Goal: Browse casually: Explore the website without a specific task or goal

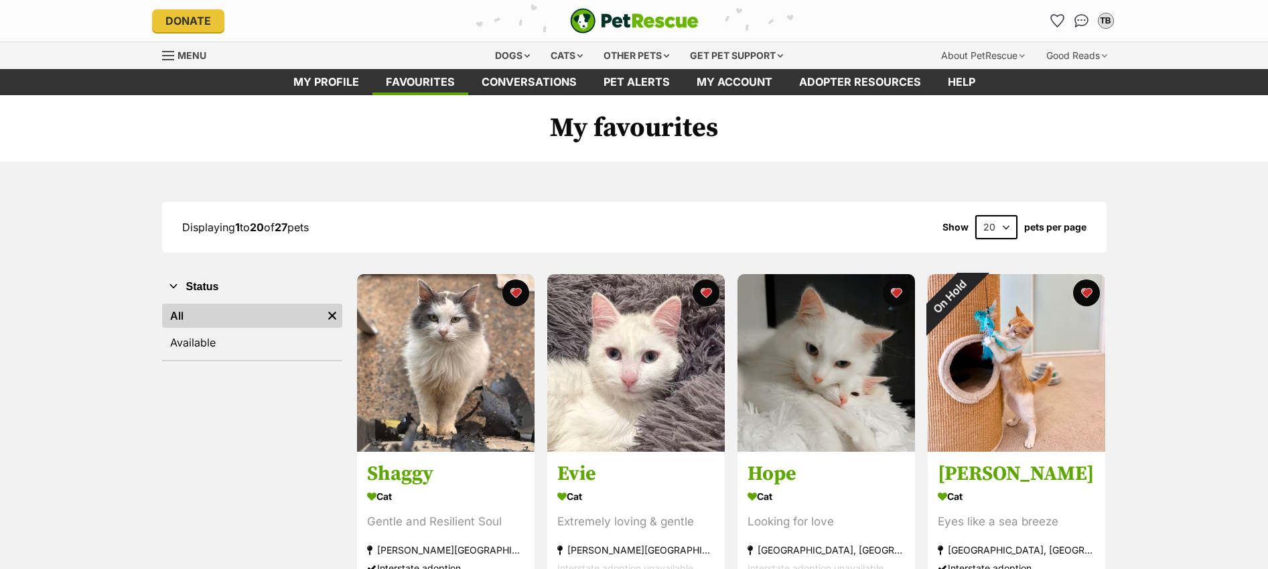
drag, startPoint x: 890, startPoint y: 204, endPoint x: 931, endPoint y: 231, distance: 48.7
drag, startPoint x: 931, startPoint y: 231, endPoint x: 977, endPoint y: 235, distance: 47.1
click at [956, 234] on div "Displaying 1 to 20 of 27 pets Show 20 40 60 pets per page" at bounding box center [634, 227] width 945 height 24
drag, startPoint x: 996, startPoint y: 245, endPoint x: 1004, endPoint y: 228, distance: 18.3
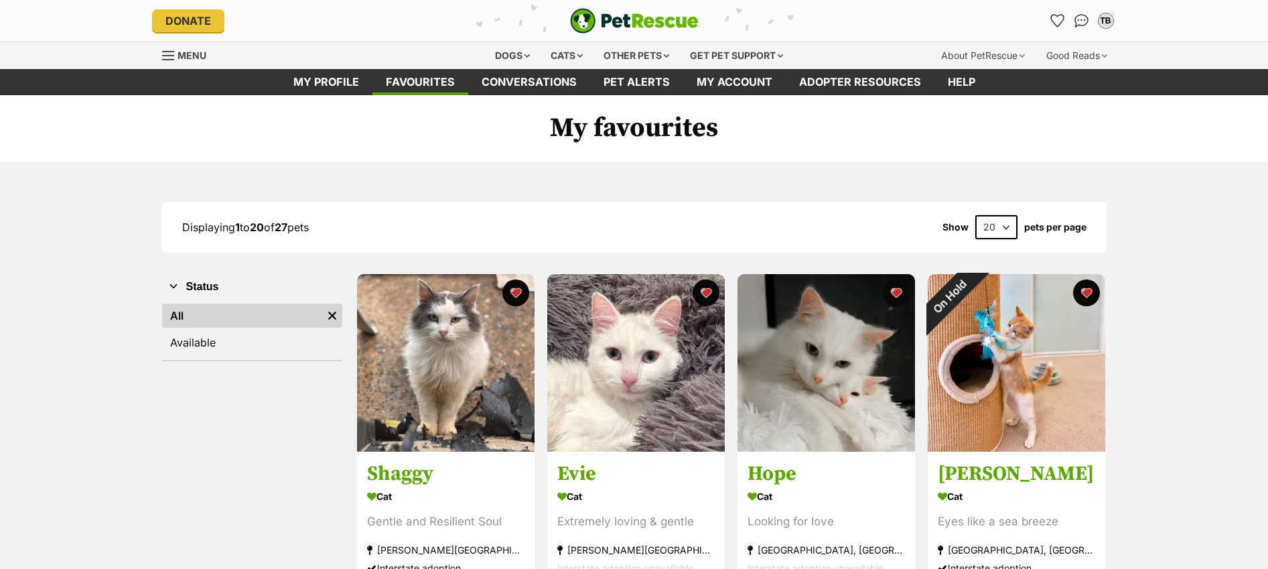
click at [1004, 228] on div "Displaying 1 to 20 of 27 pets Show 20 40 60 pets per page" at bounding box center [634, 227] width 945 height 51
click at [1007, 225] on select "20 40 60" at bounding box center [996, 227] width 42 height 24
select select "40"
click at [975, 215] on select "20 40 60" at bounding box center [996, 227] width 42 height 24
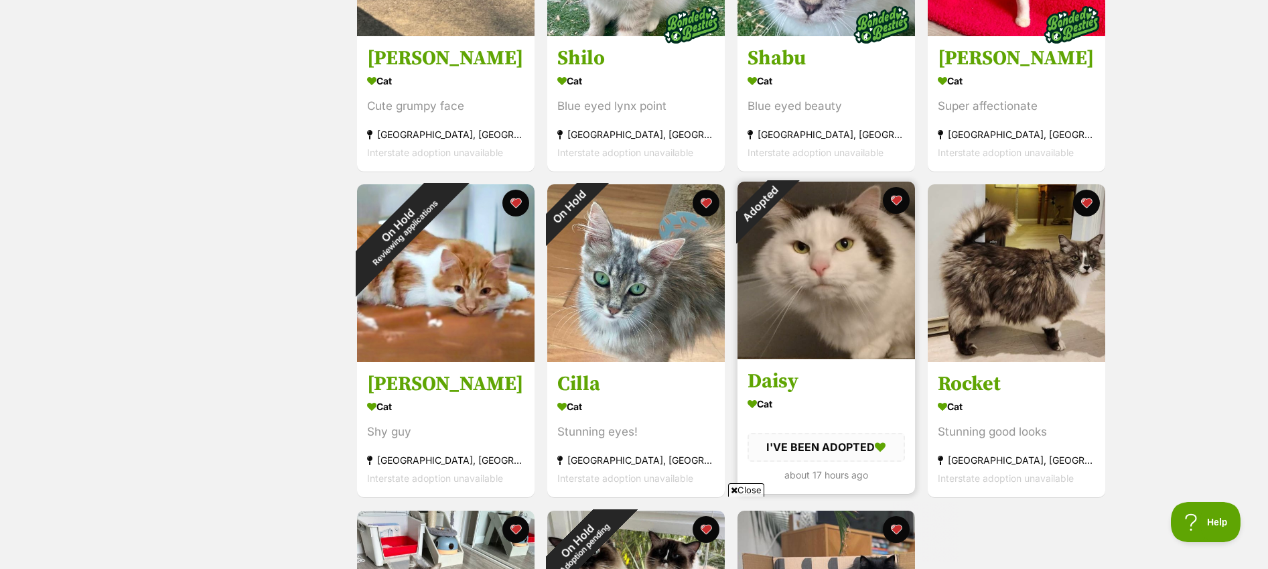
scroll to position [1675, 0]
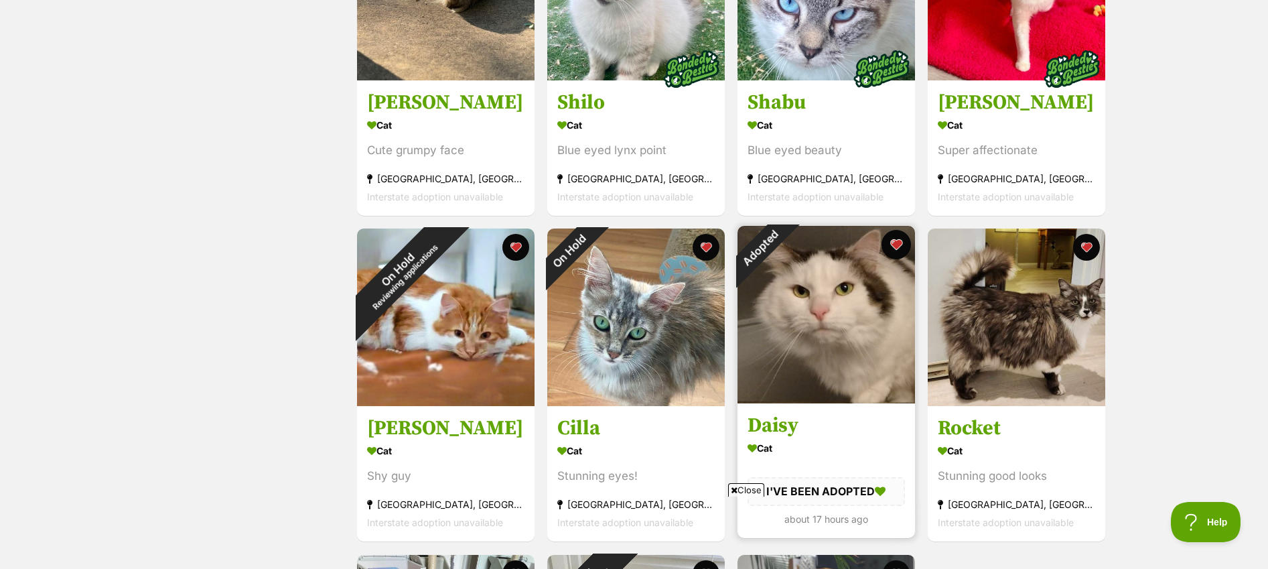
click at [896, 239] on button "favourite" at bounding box center [896, 244] width 29 height 29
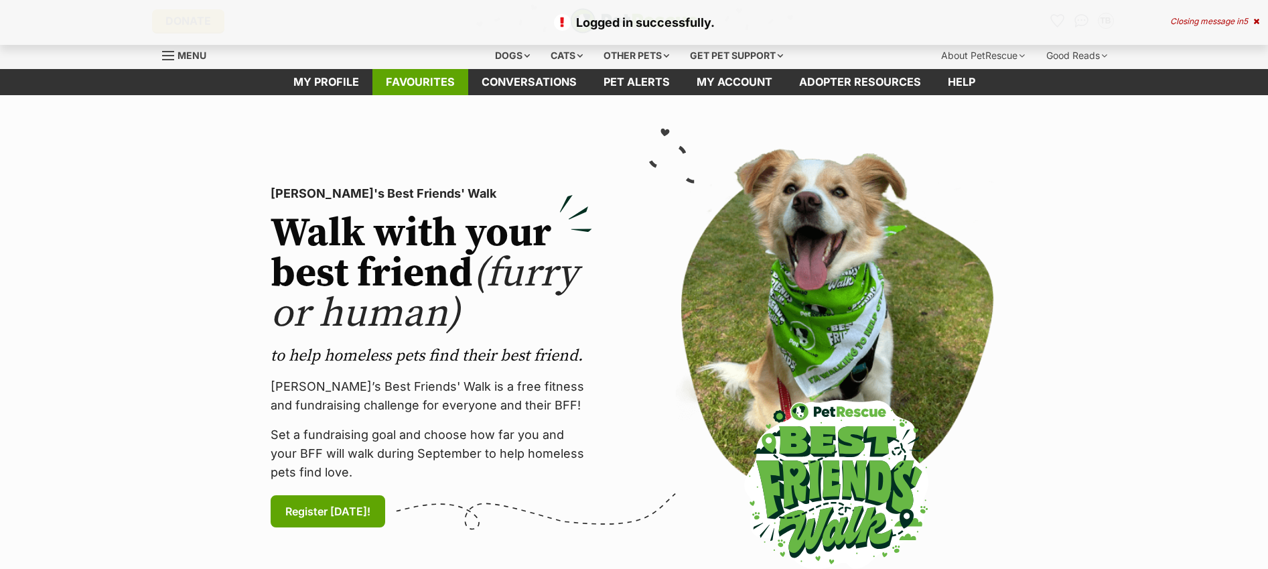
click at [417, 78] on link "Favourites" at bounding box center [420, 82] width 96 height 26
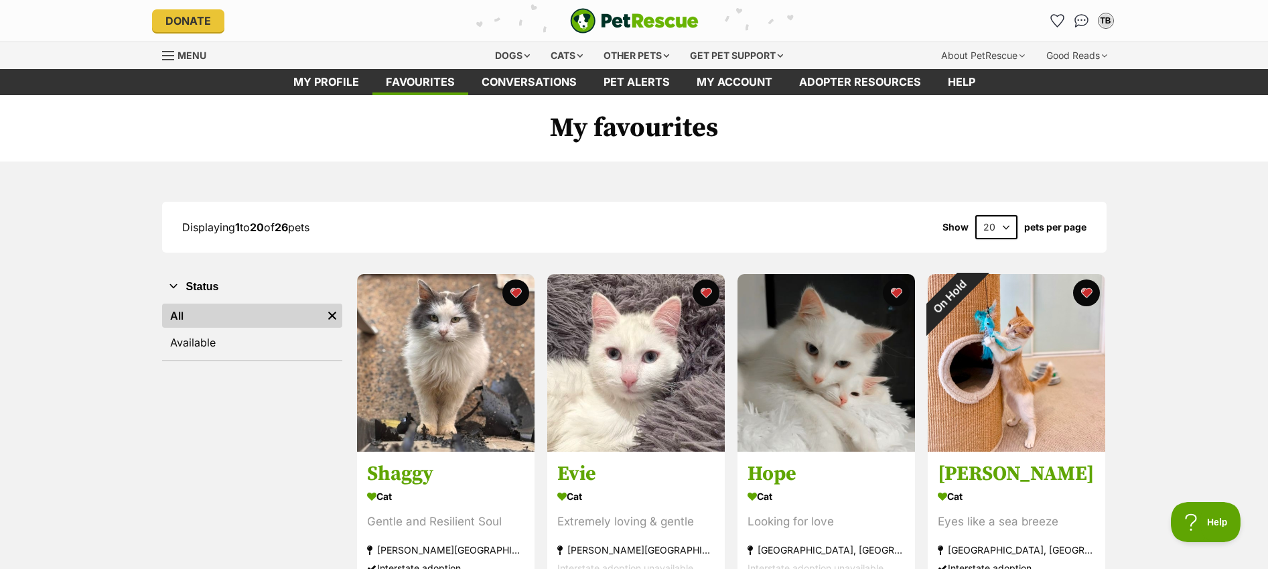
click at [1007, 224] on select "20 40 60" at bounding box center [996, 227] width 42 height 24
select select "40"
click at [975, 215] on select "20 40 60" at bounding box center [996, 227] width 42 height 24
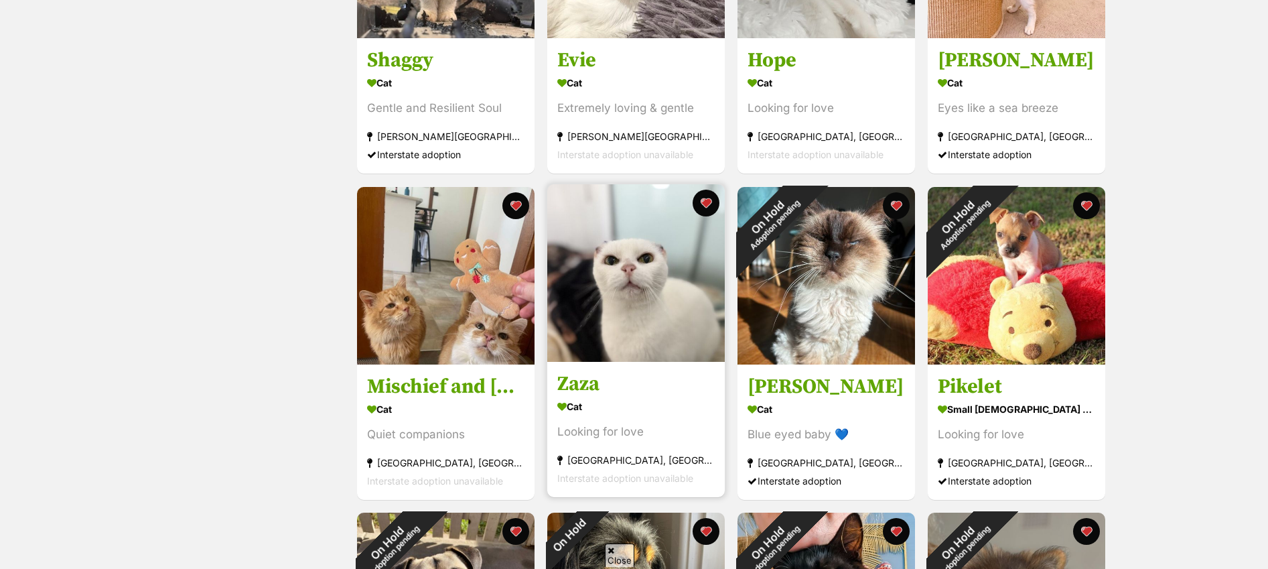
click at [598, 429] on div "Looking for love" at bounding box center [635, 432] width 157 height 18
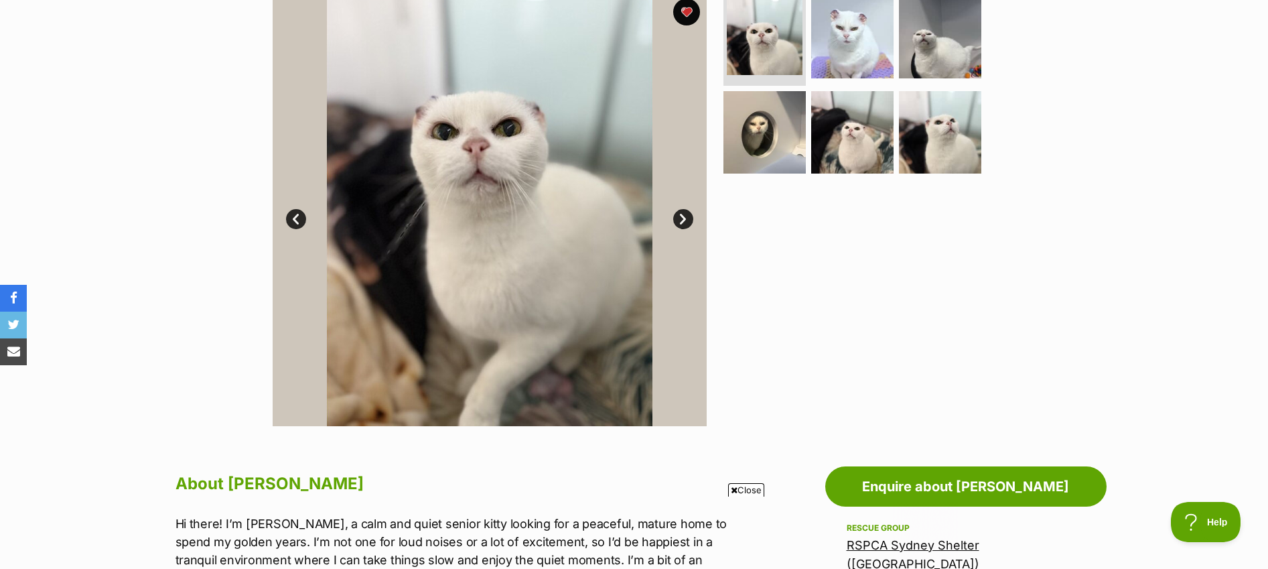
scroll to position [268, 0]
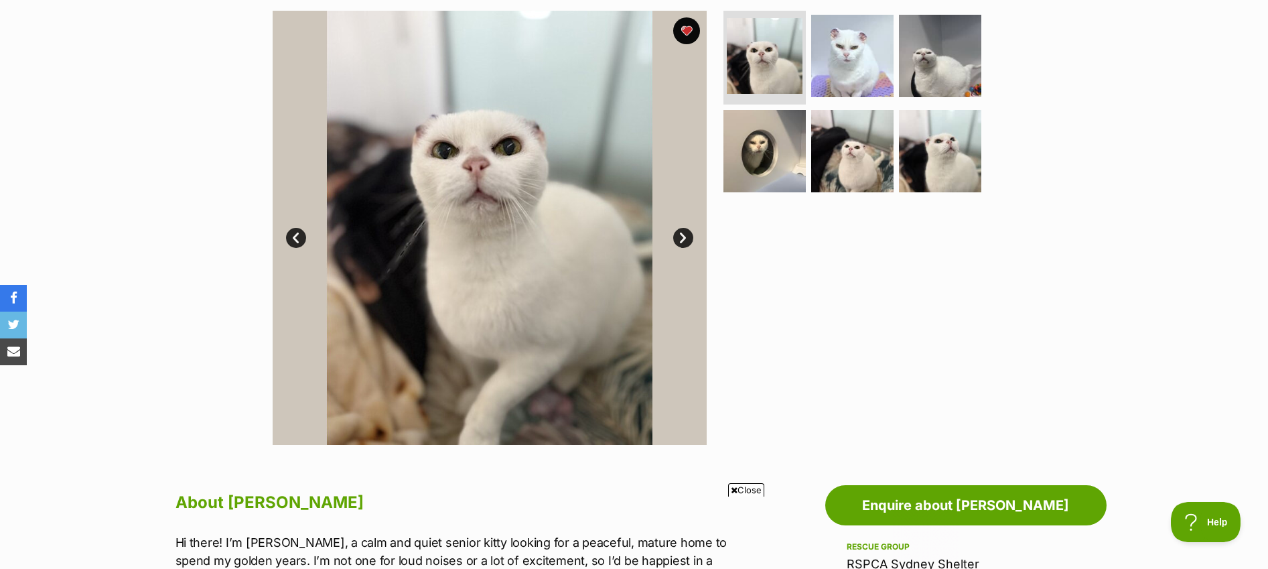
click at [684, 236] on link "Next" at bounding box center [683, 238] width 20 height 20
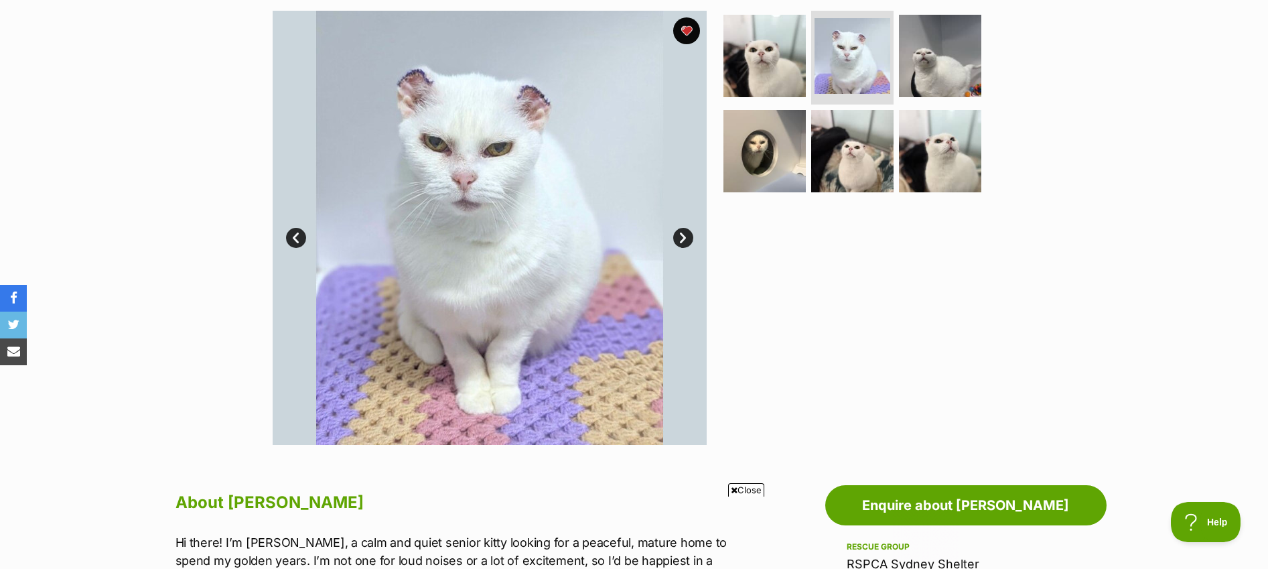
click at [684, 234] on link "Next" at bounding box center [683, 238] width 20 height 20
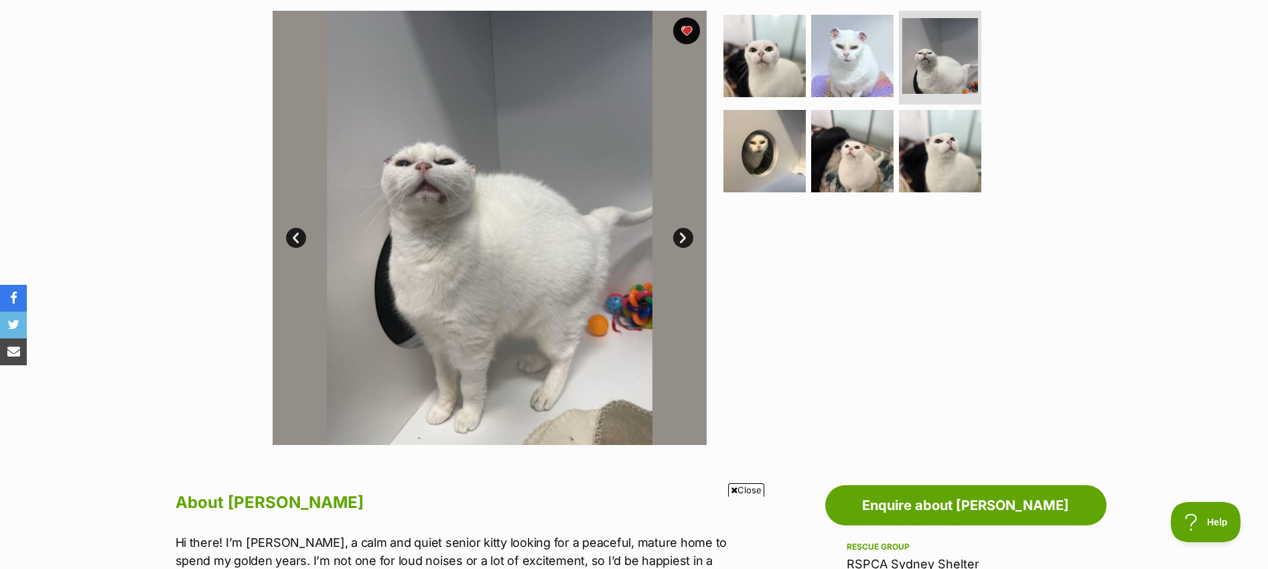
click at [684, 234] on link "Next" at bounding box center [683, 238] width 20 height 20
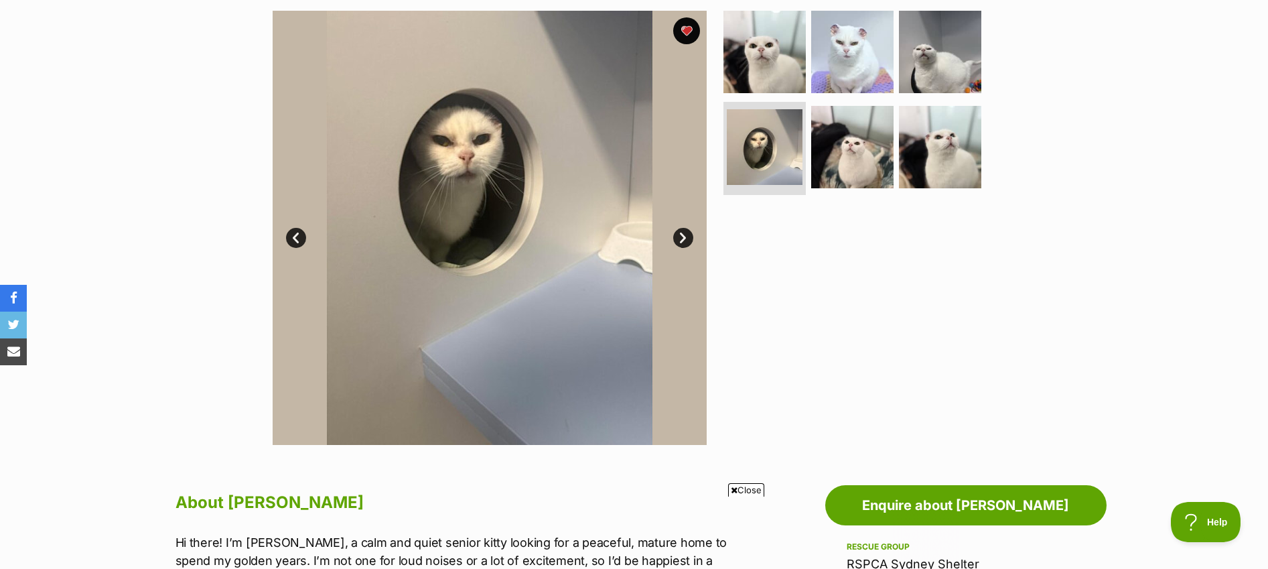
click at [683, 234] on link "Next" at bounding box center [683, 238] width 20 height 20
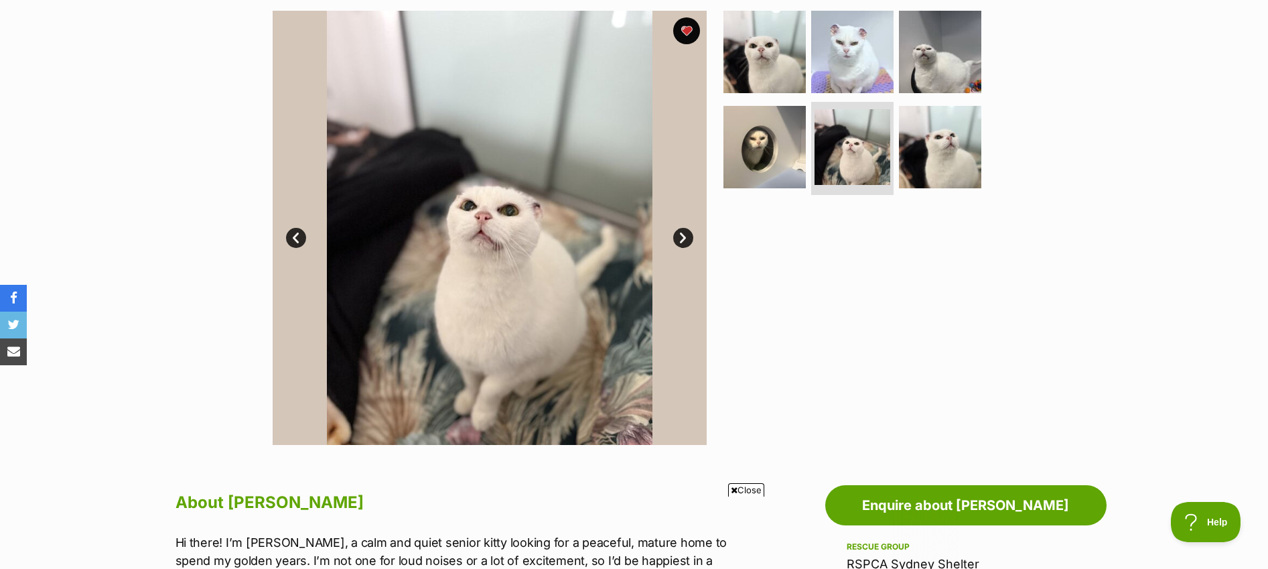
click at [683, 234] on link "Next" at bounding box center [683, 238] width 20 height 20
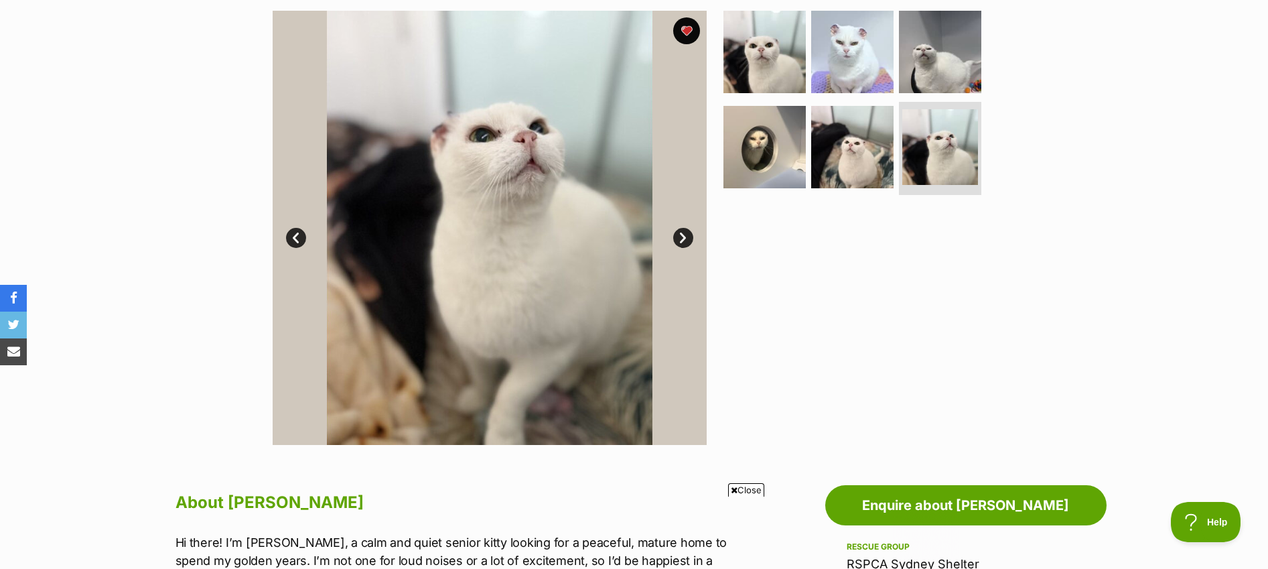
click at [683, 234] on link "Next" at bounding box center [683, 238] width 20 height 20
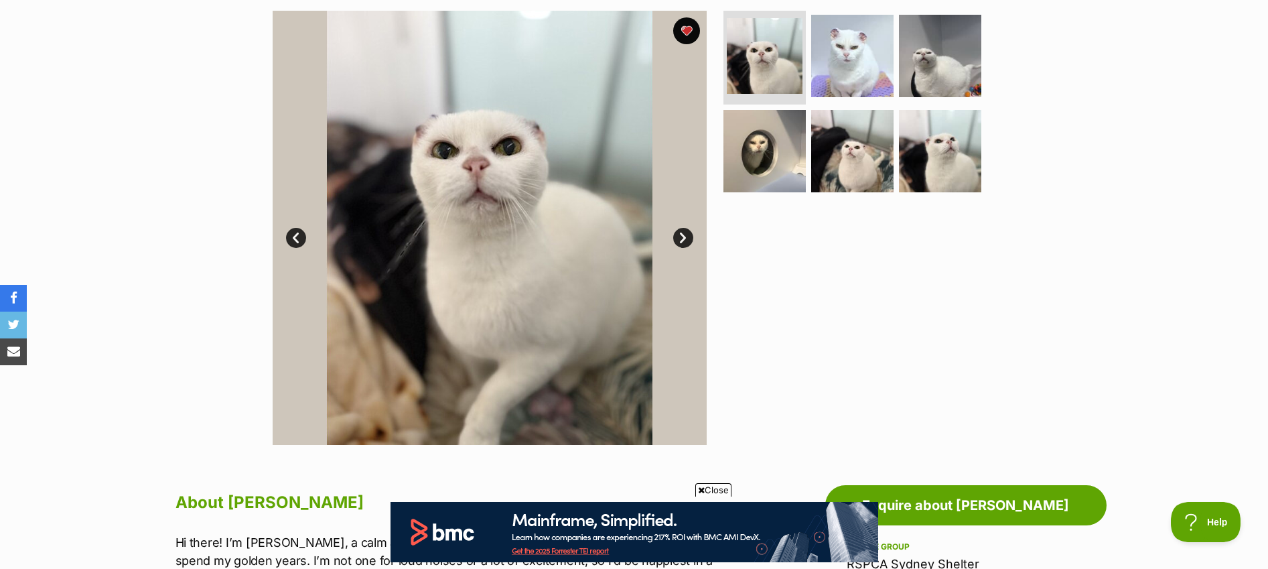
scroll to position [0, 0]
